Goal: Find specific page/section: Find specific page/section

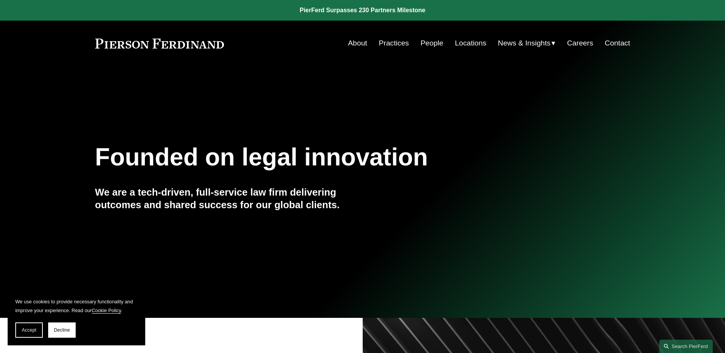
click at [468, 43] on link "Locations" at bounding box center [470, 43] width 31 height 15
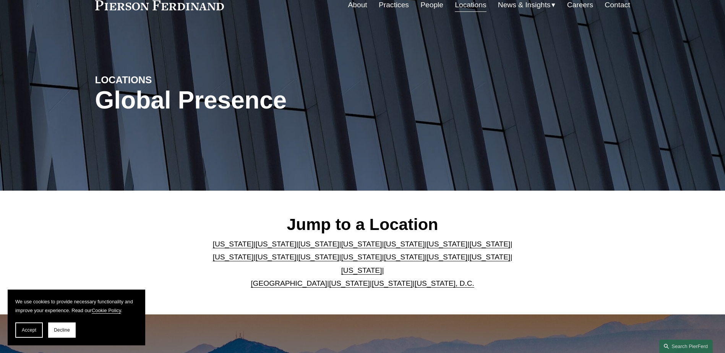
scroll to position [76, 0]
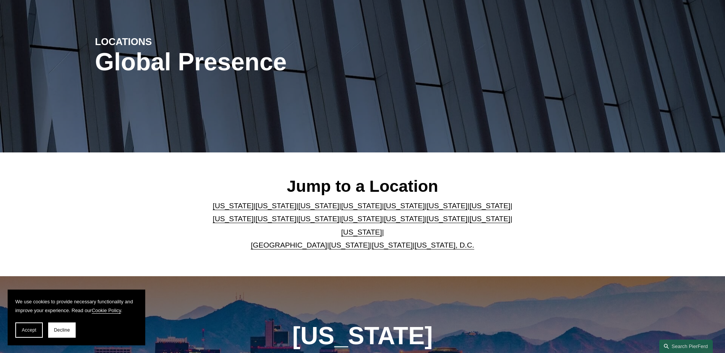
click at [306, 210] on link "[US_STATE]" at bounding box center [318, 206] width 41 height 8
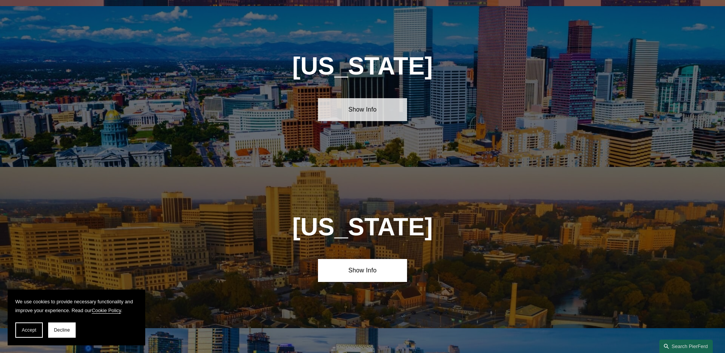
click at [361, 100] on link "Show Info" at bounding box center [362, 109] width 89 height 23
